Goal: Use online tool/utility: Utilize a website feature to perform a specific function

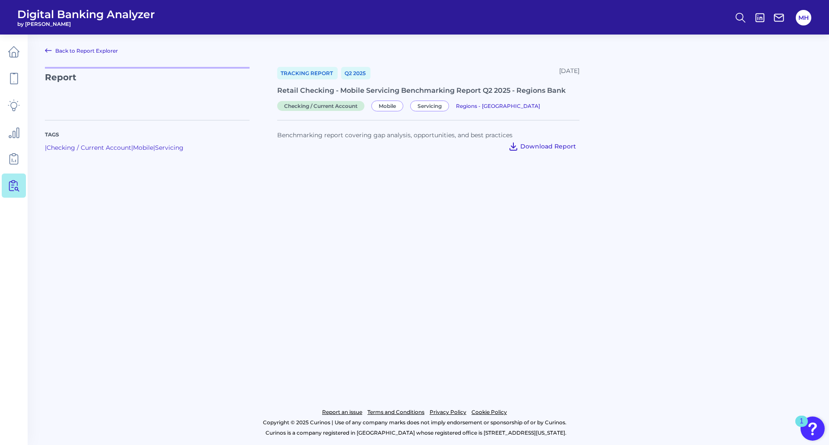
click at [527, 146] on span "Download Report" at bounding box center [549, 147] width 56 height 8
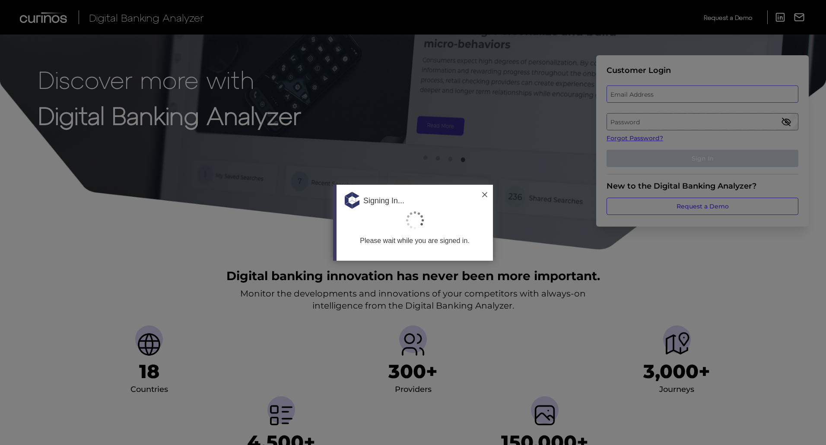
type input "[EMAIL_ADDRESS][PERSON_NAME][DOMAIN_NAME]"
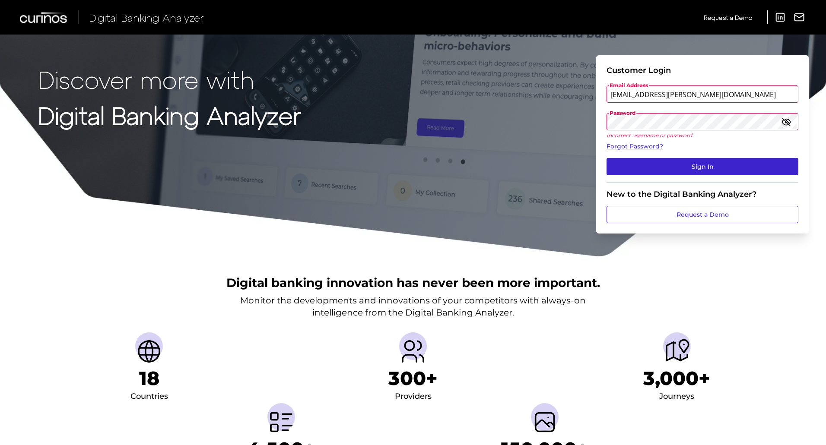
click at [647, 163] on button "Sign In" at bounding box center [702, 166] width 192 height 17
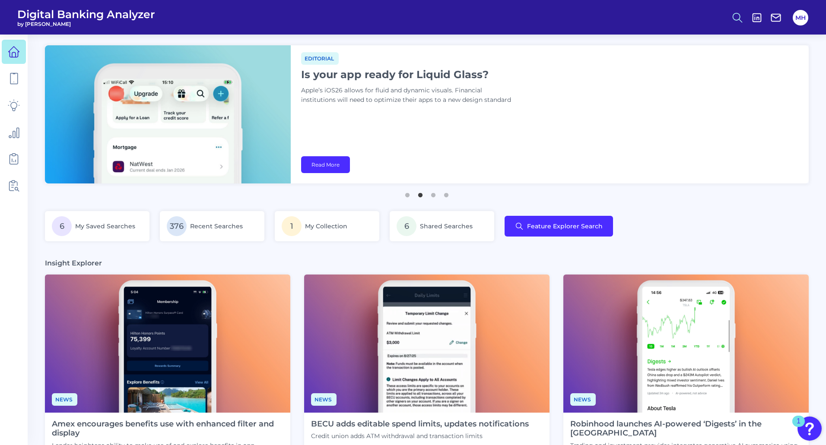
click at [738, 15] on icon at bounding box center [737, 18] width 12 height 12
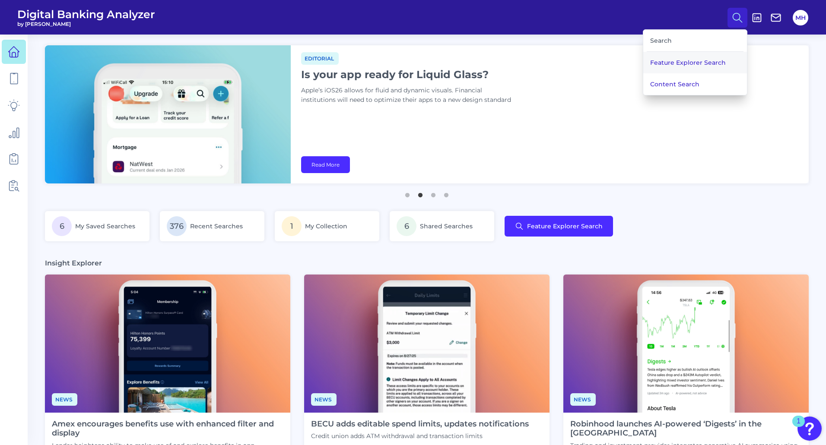
click at [665, 62] on button "Feature Explorer Search" at bounding box center [695, 63] width 104 height 22
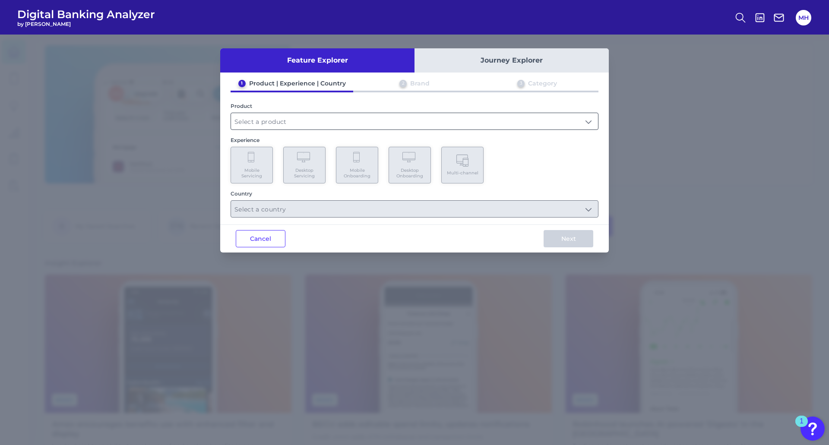
click at [253, 124] on input "text" at bounding box center [414, 121] width 367 height 16
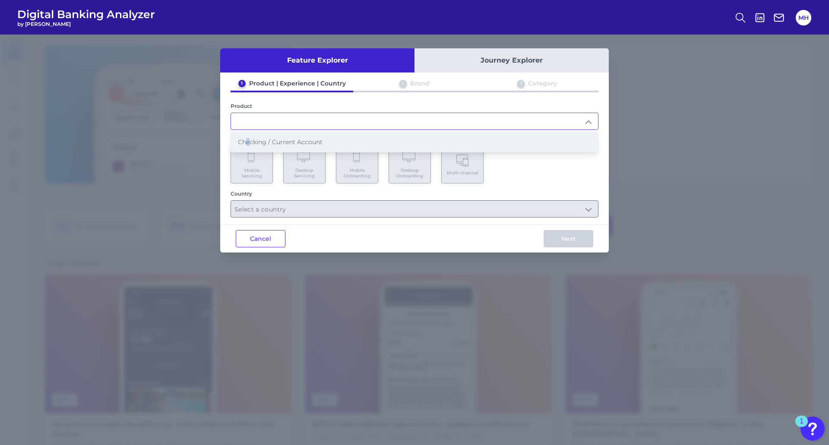
click at [248, 144] on span "Checking / Current Account" at bounding box center [280, 142] width 85 height 8
type input "Checking / Current Account"
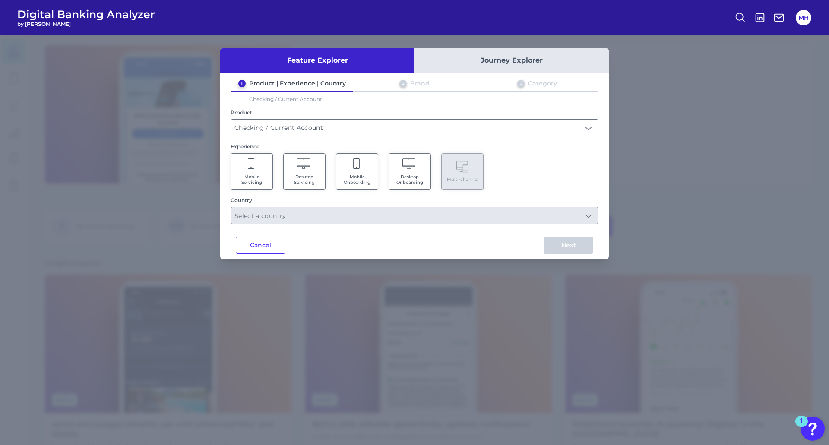
click at [250, 175] on span "Mobile Servicing" at bounding box center [251, 179] width 33 height 11
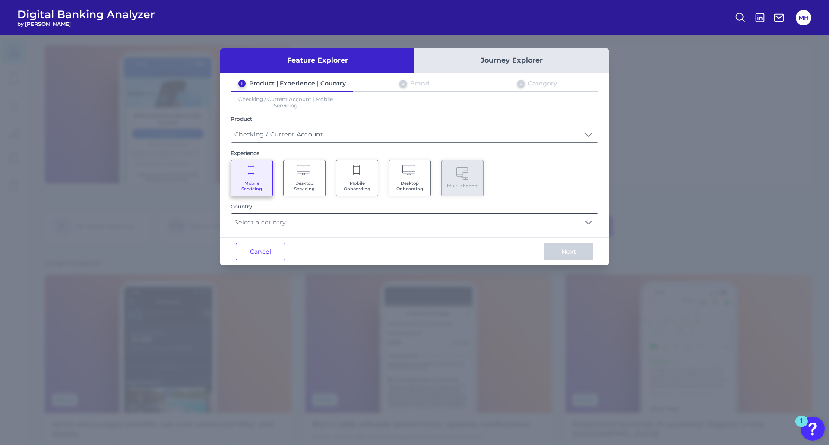
click at [255, 219] on input "text" at bounding box center [414, 222] width 367 height 16
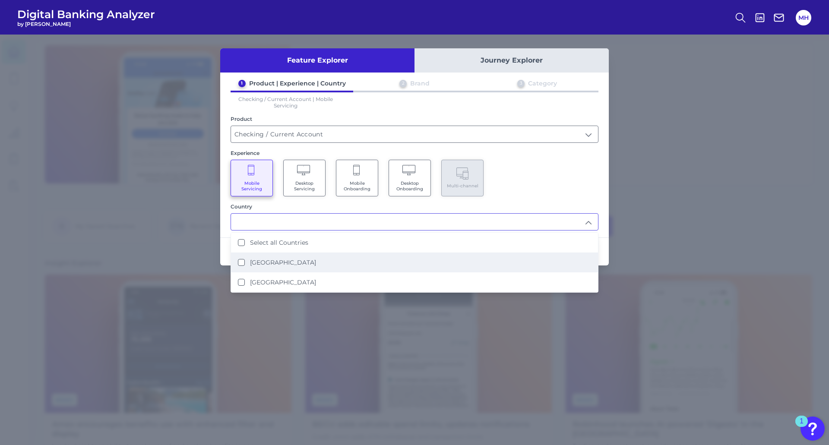
click at [241, 263] on States "[GEOGRAPHIC_DATA]" at bounding box center [241, 262] width 7 height 7
type input "[GEOGRAPHIC_DATA]"
click at [508, 180] on div "Mobile Servicing Desktop Servicing Mobile Onboarding Desktop Onboarding Multi-c…" at bounding box center [415, 178] width 368 height 37
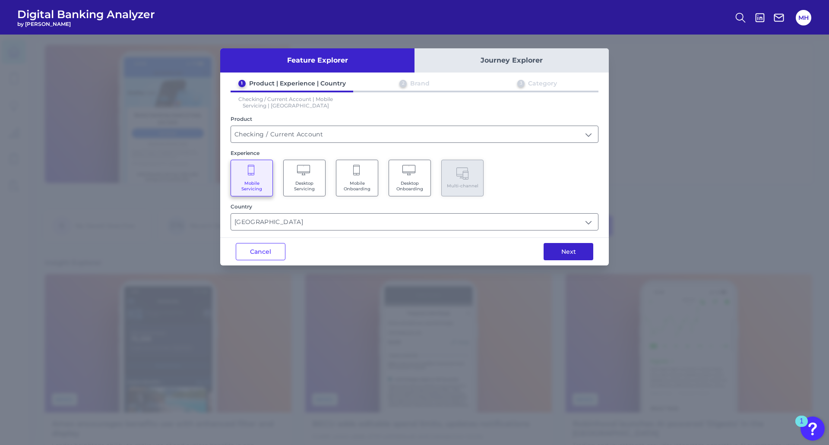
click at [550, 250] on button "Next" at bounding box center [569, 251] width 50 height 17
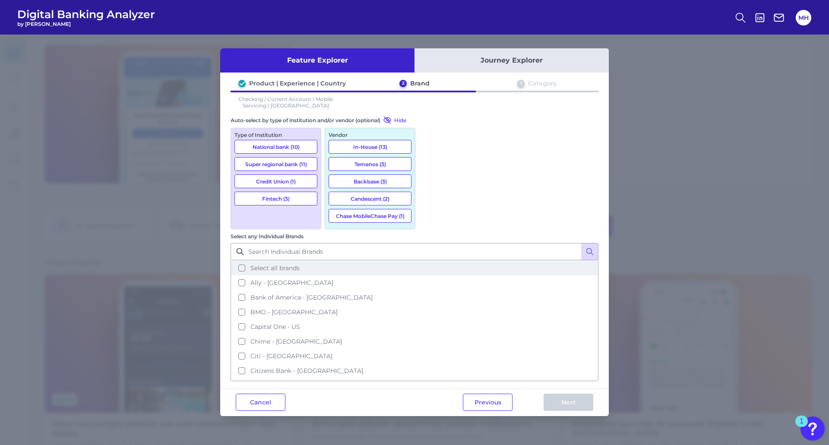
click at [430, 261] on button "Select all brands" at bounding box center [415, 268] width 366 height 15
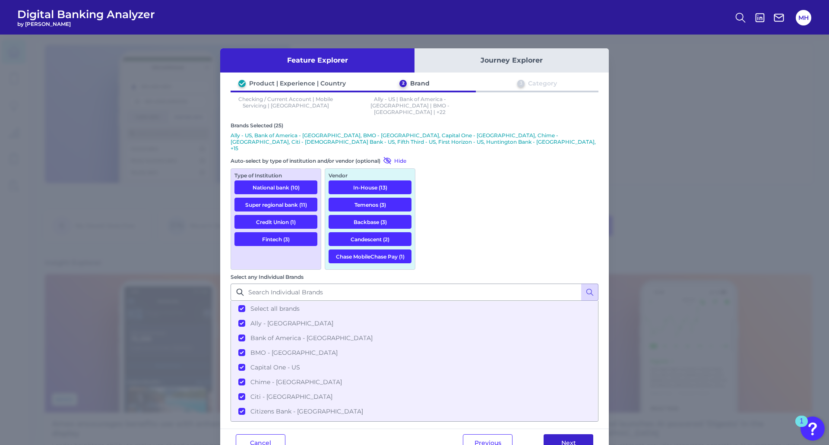
click at [565, 435] on button "Next" at bounding box center [569, 443] width 50 height 17
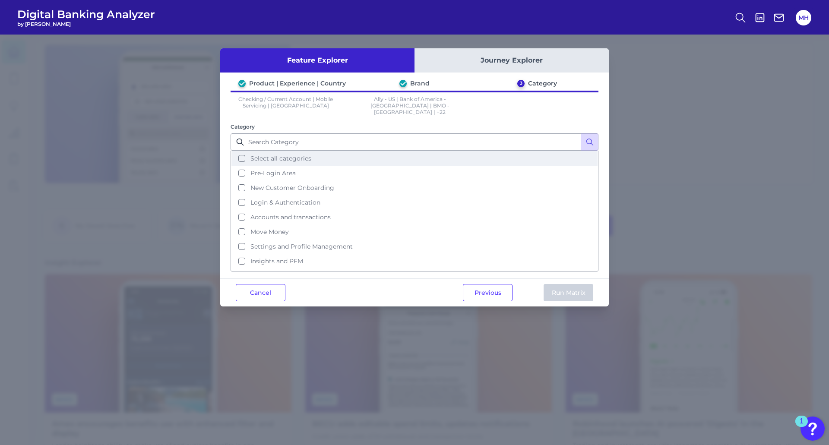
click at [242, 151] on button "Select all categories" at bounding box center [415, 158] width 366 height 15
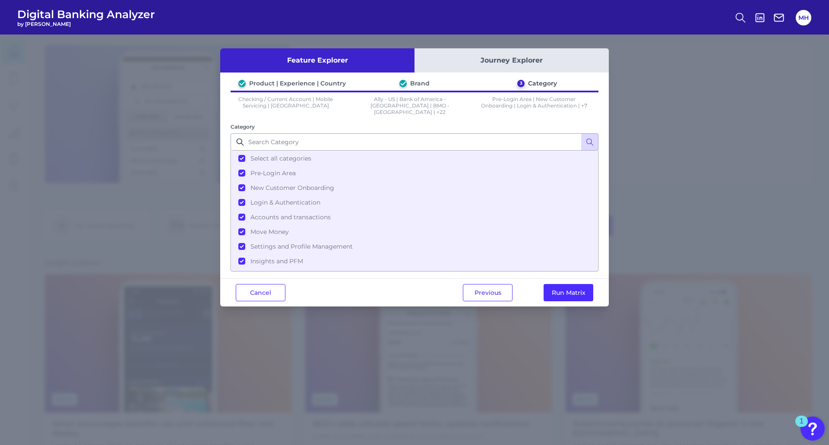
click at [553, 279] on div "Previous Run Matrix" at bounding box center [529, 293] width 162 height 28
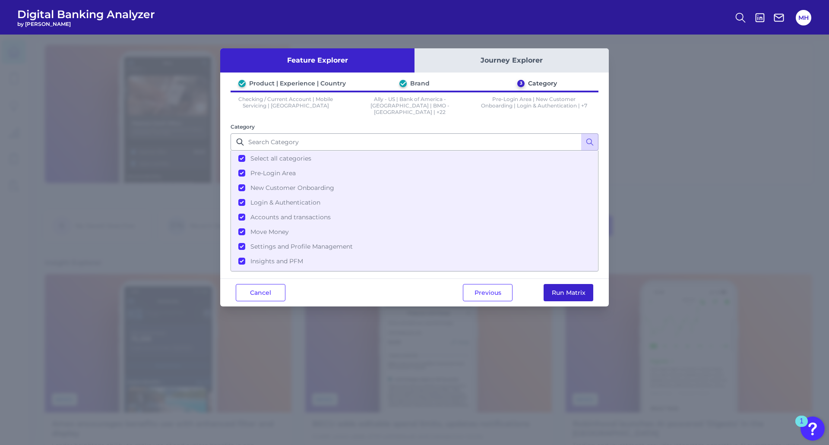
click at [569, 287] on button "Run Matrix" at bounding box center [569, 292] width 50 height 17
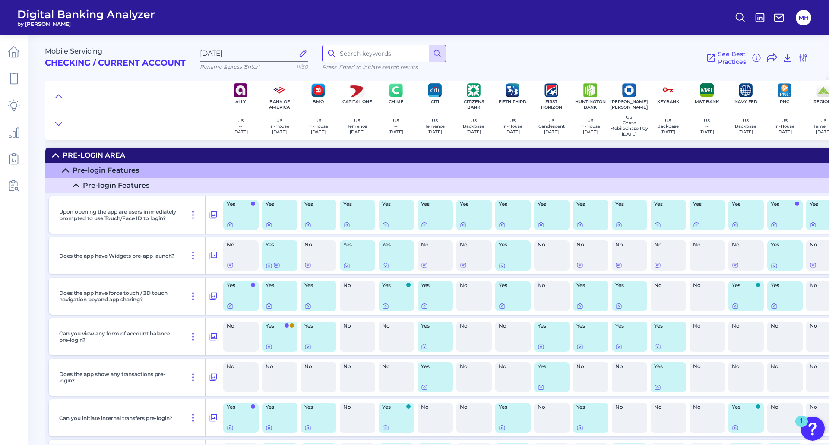
click at [377, 52] on input at bounding box center [384, 53] width 124 height 17
click at [439, 54] on circle at bounding box center [437, 53] width 5 height 5
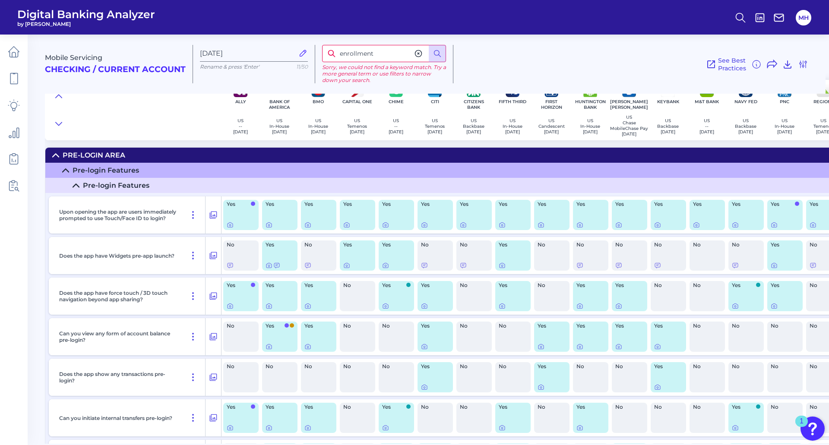
drag, startPoint x: 383, startPoint y: 51, endPoint x: 364, endPoint y: 51, distance: 19.4
click at [364, 51] on input "enrollment" at bounding box center [384, 53] width 124 height 17
type input "enroll"
click at [436, 53] on icon at bounding box center [437, 53] width 9 height 9
